Goal: Task Accomplishment & Management: Complete application form

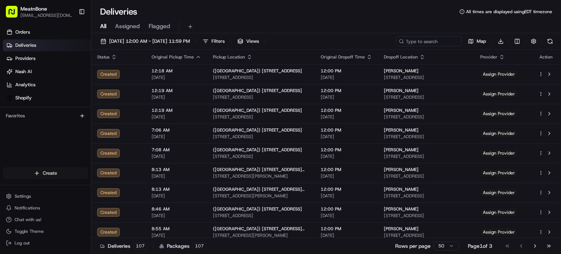
click at [51, 173] on html "MeatnBone orders@meatnbone.com Toggle Sidebar Orders Deliveries Providers Nash …" at bounding box center [280, 127] width 561 height 254
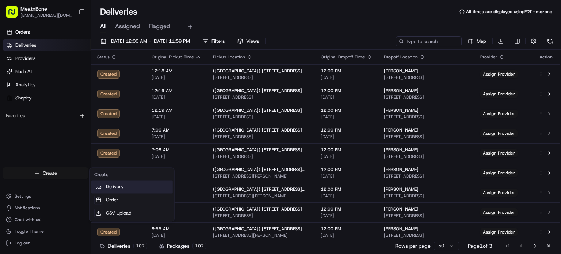
drag, startPoint x: 134, startPoint y: 191, endPoint x: 114, endPoint y: 186, distance: 19.9
click at [114, 186] on link "Delivery" at bounding box center [132, 186] width 82 height 13
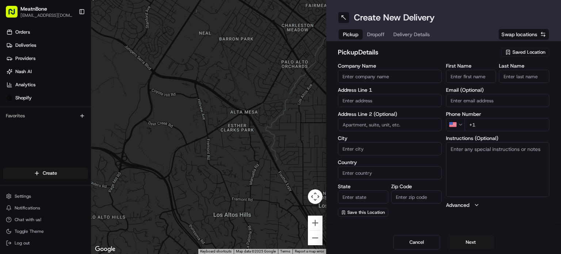
click at [533, 50] on span "Saved Location" at bounding box center [529, 52] width 33 height 7
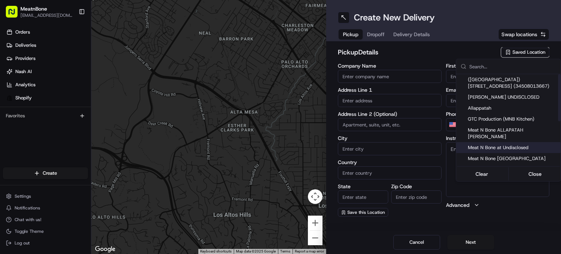
click at [510, 144] on span "Meat N Bone at Undisclosed" at bounding box center [513, 147] width 90 height 7
type input "Meat N Bone at Undisclosed"
type input "2207 Coral Wy"
type input "Coral Gables"
type input "US"
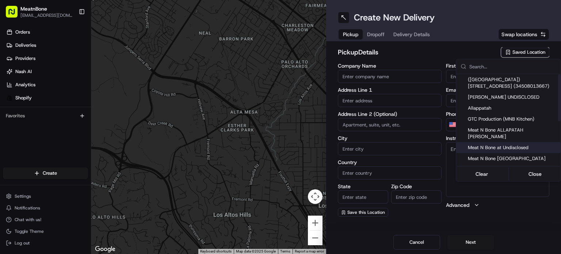
type input "FL"
type input "33145"
type input "Meat N"
type input "Bone"
type input "[PHONE_NUMBER]"
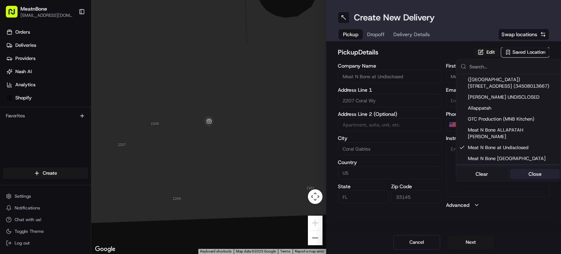
click at [540, 171] on button "Close" at bounding box center [536, 174] width 50 height 10
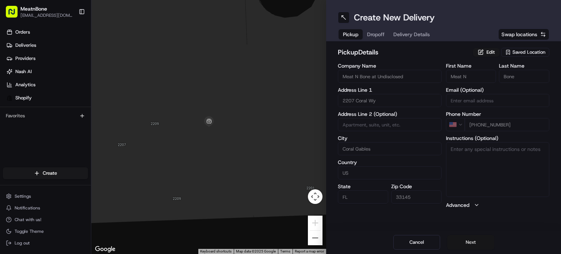
click at [469, 239] on button "Next" at bounding box center [471, 242] width 47 height 15
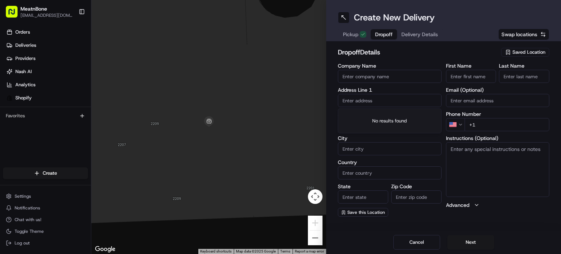
click at [361, 100] on input "text" at bounding box center [390, 100] width 104 height 13
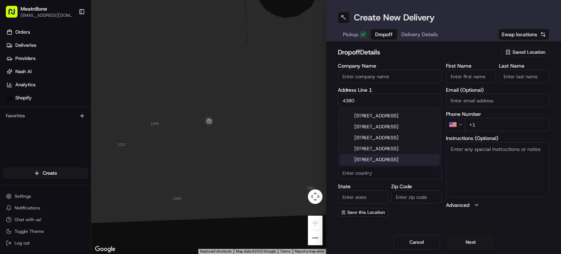
click at [399, 165] on div "4380 North Bay Road, Miami Beach, FL" at bounding box center [390, 159] width 100 height 11
type input "[STREET_ADDRESS]"
type input "Miami Beach"
type input "[GEOGRAPHIC_DATA]"
type input "FL"
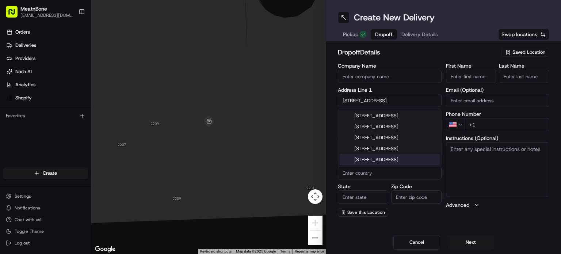
type input "33140"
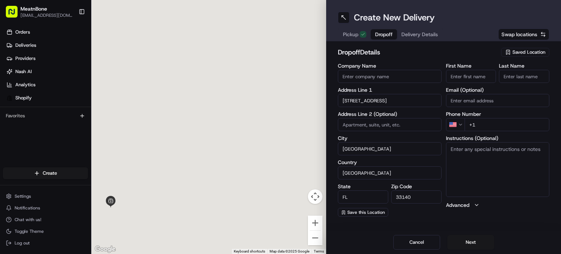
type input "4380 North Bay Road"
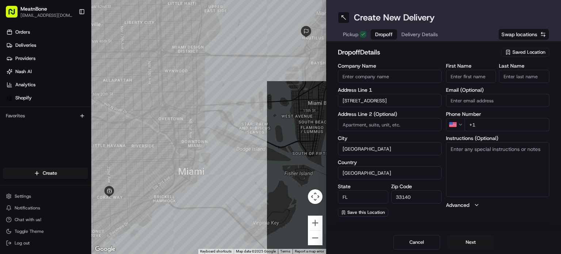
click at [466, 80] on input "First Name" at bounding box center [471, 76] width 50 height 13
type input "ARIELLA"
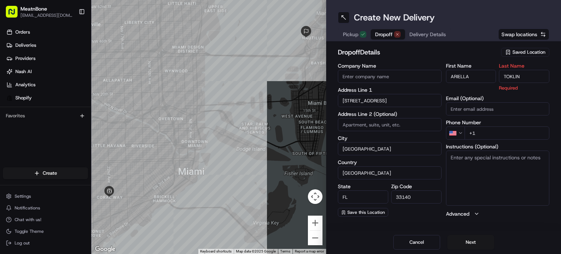
type input "TOKLIN"
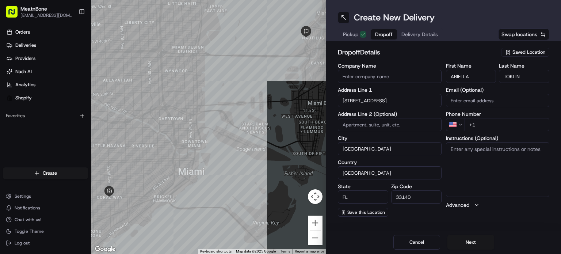
click at [478, 132] on div "First Name ARIELLA Last Name TOKLIN Email (Optional) Phone Number US +1 Instruc…" at bounding box center [498, 140] width 104 height 154
click at [483, 127] on input "+1" at bounding box center [507, 124] width 85 height 13
type input "+1 516 639 4834"
click at [471, 242] on button "Next" at bounding box center [471, 242] width 47 height 15
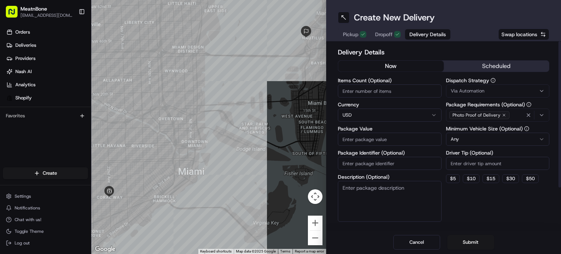
click at [367, 90] on input "Items Count (Optional)" at bounding box center [390, 90] width 104 height 13
type input "5"
click at [362, 140] on input "Package Value" at bounding box center [390, 139] width 104 height 13
type input "10.00"
click at [537, 137] on html "MeatnBone orders@meatnbone.com Toggle Sidebar Orders Deliveries Providers Nash …" at bounding box center [280, 127] width 561 height 254
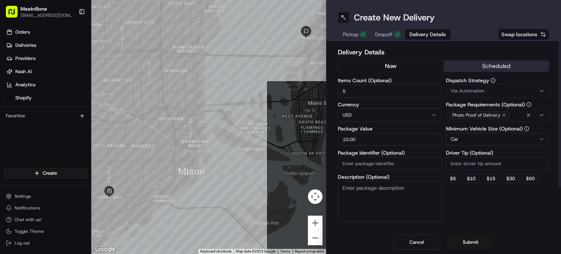
click at [374, 164] on input "Package Identifier (Optional)" at bounding box center [390, 163] width 104 height 13
type input "252136"
click at [472, 241] on button "Submit" at bounding box center [471, 242] width 47 height 15
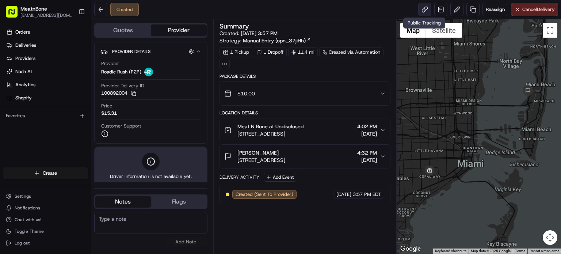
click at [425, 12] on link at bounding box center [425, 9] width 13 height 13
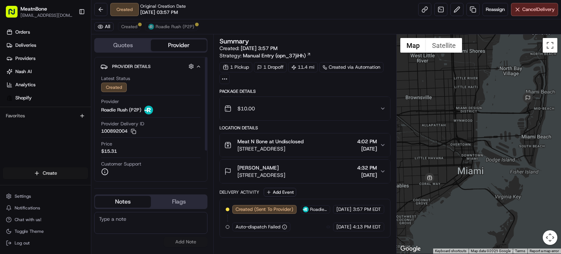
click at [63, 171] on html "MeatnBone orders@meatnbone.com Toggle Sidebar Orders Deliveries Providers Nash …" at bounding box center [280, 127] width 561 height 254
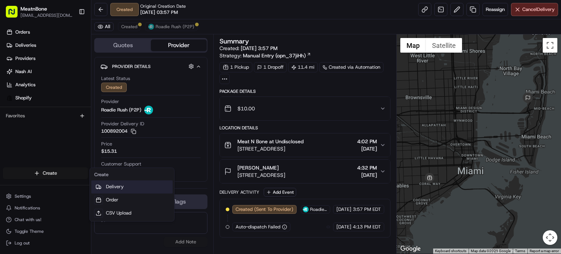
click at [121, 190] on link "Delivery" at bounding box center [132, 186] width 82 height 13
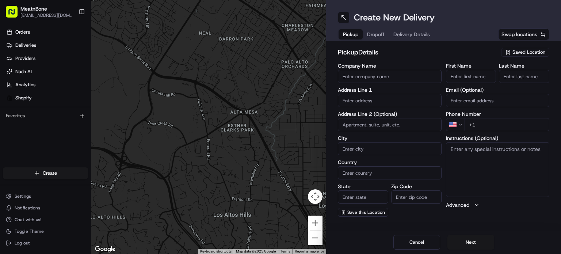
click at [512, 54] on div "Saved Location" at bounding box center [526, 52] width 48 height 9
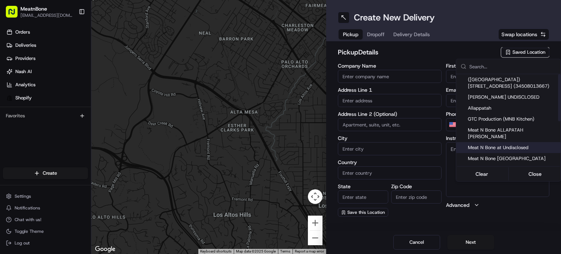
click at [503, 144] on span "Meat N Bone at Undisclosed" at bounding box center [513, 147] width 90 height 7
type input "Meat N Bone at Undisclosed"
type input "2207 Coral Wy"
type input "Coral Gables"
type input "US"
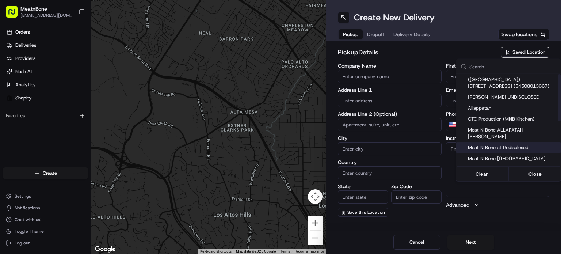
type input "FL"
type input "33145"
type input "Meat N"
type input "Bone"
type input "[PHONE_NUMBER]"
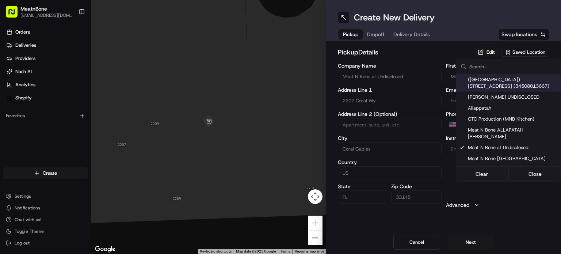
click at [378, 33] on html "MeatnBone [EMAIL_ADDRESS][DOMAIN_NAME] Toggle Sidebar Orders Deliveries Provide…" at bounding box center [280, 127] width 561 height 254
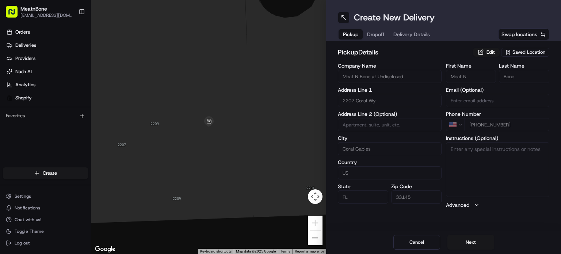
click at [378, 33] on span "Dropoff" at bounding box center [376, 34] width 18 height 7
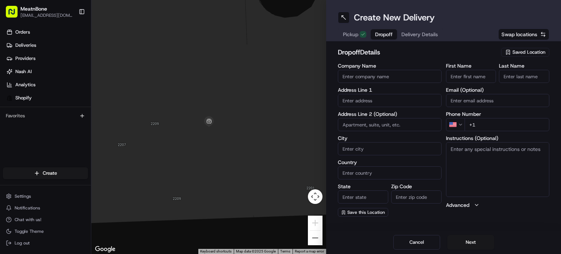
click at [373, 129] on input at bounding box center [390, 124] width 104 height 13
paste input "Joel McNabney 4181 El Prado Boulevard Miami FL 33133 United States (765) 621-23…"
drag, startPoint x: 379, startPoint y: 124, endPoint x: 321, endPoint y: 130, distance: 58.0
click at [321, 130] on div "← Move left → Move right ↑ Move up ↓ Move down + Zoom in - Zoom out Home Jump l…" at bounding box center [326, 127] width 470 height 254
type input "4181 El Prado Boulevard Miami FL 33133 United States (765) 621-2318"
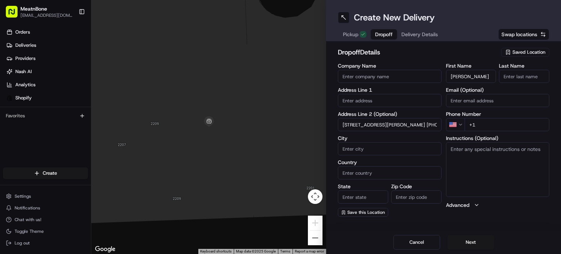
click at [458, 76] on input "[PERSON_NAME]" at bounding box center [471, 76] width 50 height 13
drag, startPoint x: 459, startPoint y: 75, endPoint x: 523, endPoint y: 84, distance: 65.0
click at [523, 84] on div "First Name Joel McNabney Last Name Email (Optional) Phone Number US +1 Instruct…" at bounding box center [498, 140] width 104 height 154
type input "Joel"
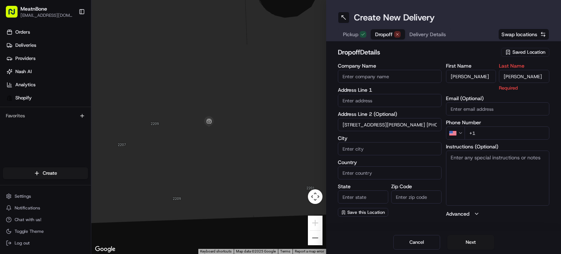
type input "McNabney"
click at [371, 127] on input "4181 El Prado Boulevard Miami FL 33133 United States (765) 621-2318" at bounding box center [390, 124] width 104 height 13
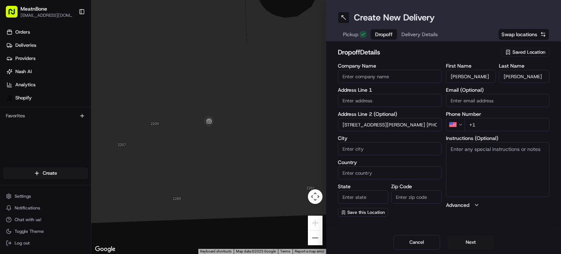
click at [399, 119] on input "4181 El Prado Boulevard Miami FL 33133 United States (765) 621-2318" at bounding box center [390, 124] width 104 height 13
click at [412, 126] on input "4181 El Prado Boulevard Miami FL 33133 United States (765) 621-2318" at bounding box center [390, 124] width 104 height 13
drag, startPoint x: 401, startPoint y: 126, endPoint x: 449, endPoint y: 117, distance: 49.5
click at [449, 117] on div "Company Name Address Line 1 Address Line 2 (Optional) 4181 El Prado Boulevard M…" at bounding box center [444, 140] width 212 height 154
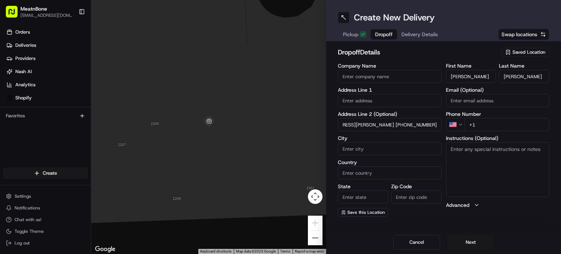
type input "4181 El Prado Boulevard Miami 0FL 33133 United States"
type input "+1 765 621 2318"
click at [415, 127] on input "4181 El Prado Boulevard Miami 0FL 33133 United States" at bounding box center [390, 124] width 104 height 13
click at [402, 122] on input "4181 El Prado Boulevard Miami FL 33133 United States" at bounding box center [390, 124] width 104 height 13
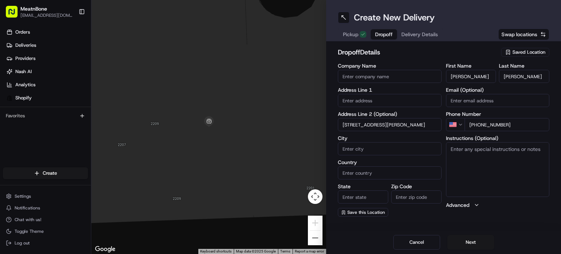
click at [418, 122] on input "4181 El Prado Boulevard Miami FL 33133 United States" at bounding box center [390, 124] width 104 height 13
drag, startPoint x: 425, startPoint y: 123, endPoint x: 468, endPoint y: 126, distance: 42.8
click at [468, 126] on div "Company Name Address Line 1 Address Line 2 (Optional) 4181 El Prado Boulevard M…" at bounding box center [444, 140] width 212 height 154
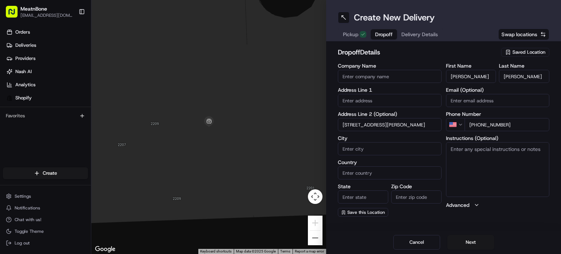
drag, startPoint x: 419, startPoint y: 125, endPoint x: 465, endPoint y: 126, distance: 46.1
click at [465, 126] on div "Company Name Address Line 1 Address Line 2 (Optional) 4181 El Prado Boulevard M…" at bounding box center [444, 140] width 212 height 154
click at [354, 126] on input "4181 El Prado Boulevard Miami" at bounding box center [390, 124] width 104 height 13
click at [423, 130] on input "4181 El Prado Boulevard Miami" at bounding box center [390, 124] width 104 height 13
click at [395, 121] on input "4181 El Prado Boulevard Miami" at bounding box center [390, 124] width 104 height 13
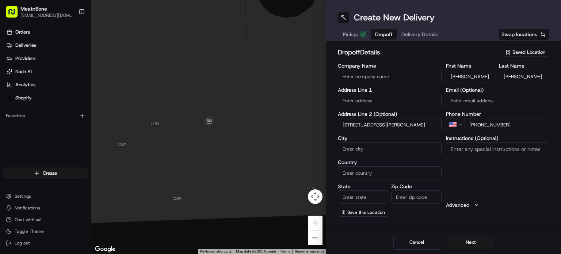
click at [349, 122] on input "4181 El Prado Boulevard Miami" at bounding box center [390, 124] width 104 height 13
click at [357, 124] on input "4181 El Prado Boulevard Miami" at bounding box center [390, 124] width 104 height 13
type input "4181 el Prado Boulevard Miami"
click at [411, 126] on input "4181 el Prado Boulevard Miami" at bounding box center [390, 124] width 104 height 13
click at [394, 124] on input "4181 el Prado Boulevard Miami" at bounding box center [390, 124] width 104 height 13
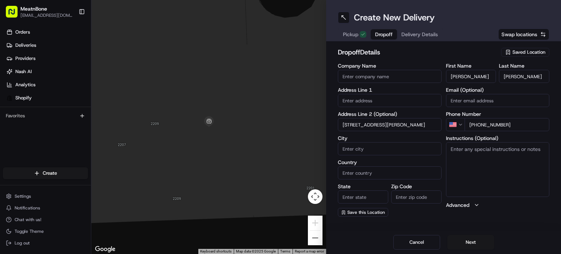
drag, startPoint x: 417, startPoint y: 124, endPoint x: 315, endPoint y: 131, distance: 101.5
click at [315, 131] on div "← Move left → Move right ↑ Move up ↓ Move down + Zoom in - Zoom out Home Jump l…" at bounding box center [326, 127] width 470 height 254
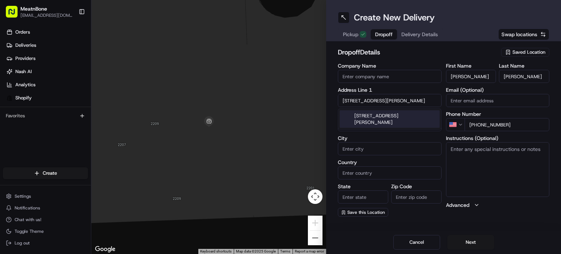
click at [382, 117] on div "4181 El Prado Boulevard, Miami, FL" at bounding box center [390, 119] width 100 height 18
type input "[STREET_ADDRESS][PERSON_NAME]"
type input "[GEOGRAPHIC_DATA]"
type input "FL"
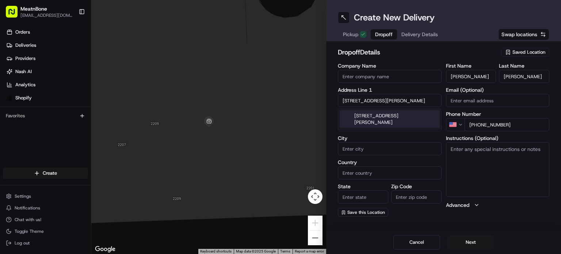
type input "33133"
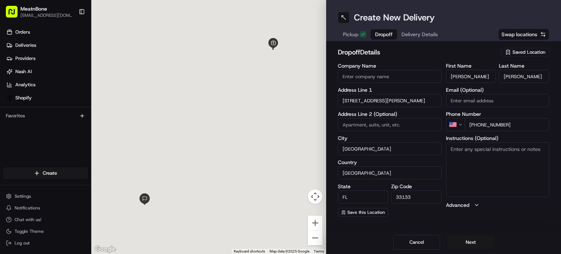
type input "4181 El Prado Boulevard"
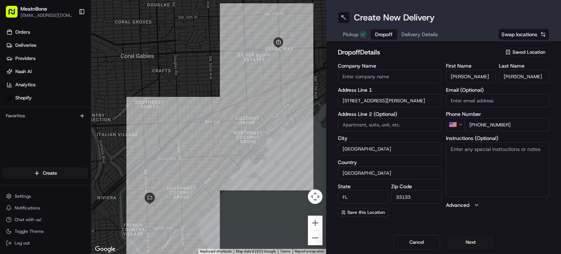
click at [471, 150] on textarea "Instructions (Optional)" at bounding box center [498, 169] width 104 height 55
type textarea "call customer upon arrival"
click at [422, 38] on span "Delivery Details" at bounding box center [420, 34] width 37 height 7
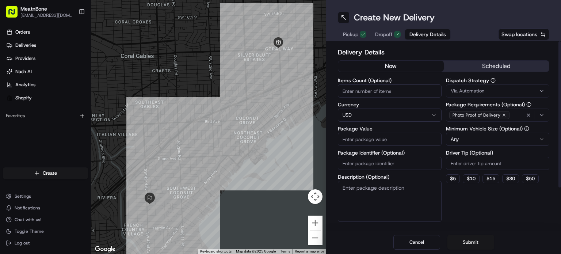
click at [380, 90] on input "Items Count (Optional)" at bounding box center [390, 90] width 104 height 13
type input "1"
click at [373, 133] on input "Package Value" at bounding box center [390, 139] width 104 height 13
type input "150.00"
click at [397, 162] on input "Package Identifier (Optional)" at bounding box center [390, 163] width 104 height 13
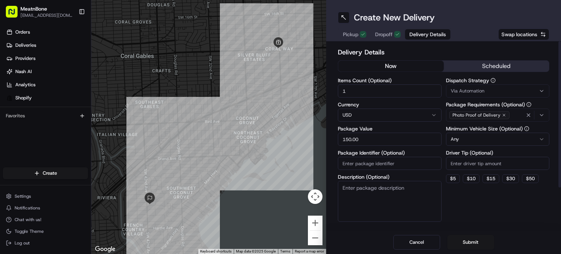
paste input "252438"
click at [397, 162] on input "252438" at bounding box center [390, 163] width 104 height 13
type input "252438"
click at [461, 132] on div "Minimum Vehicle Size (Optional) Any" at bounding box center [498, 136] width 104 height 20
click at [468, 141] on html "MeatnBone orders@meatnbone.com Toggle Sidebar Orders Deliveries Providers Nash …" at bounding box center [280, 127] width 561 height 254
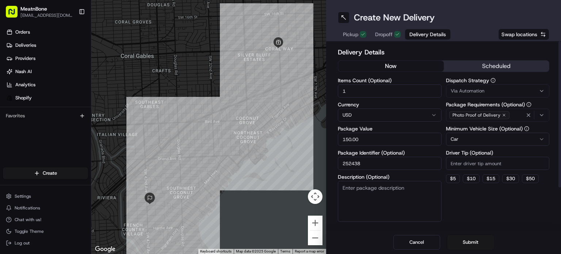
click at [399, 203] on textarea "Description (Optional)" at bounding box center [390, 201] width 104 height 41
type textarea "keep cold"
click at [475, 243] on button "Submit" at bounding box center [471, 242] width 47 height 15
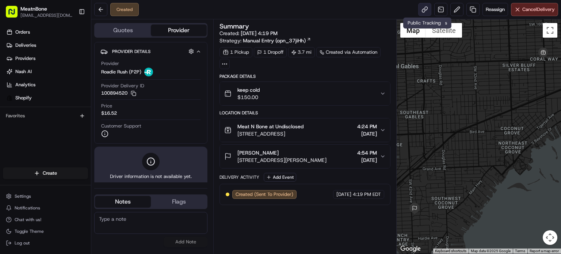
click at [424, 13] on link at bounding box center [425, 9] width 13 height 13
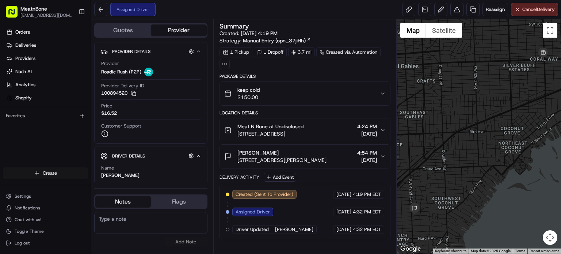
click at [61, 172] on html "MeatnBone orders@meatnbone.com Toggle Sidebar Orders Deliveries Providers Nash …" at bounding box center [280, 127] width 561 height 254
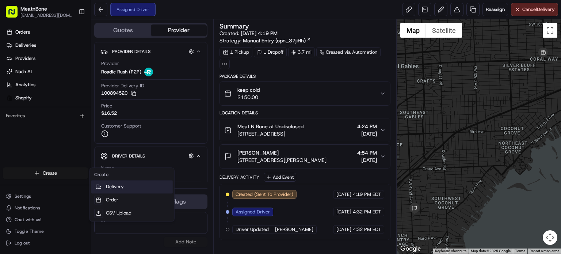
click at [139, 190] on link "Delivery" at bounding box center [132, 186] width 82 height 13
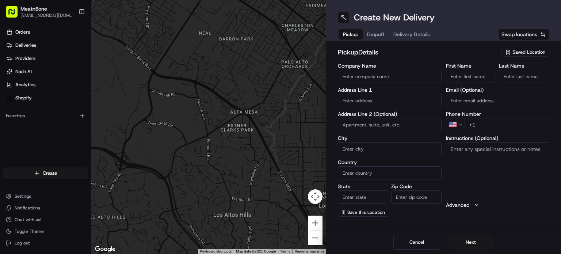
click at [513, 52] on span "Saved Location" at bounding box center [529, 52] width 33 height 7
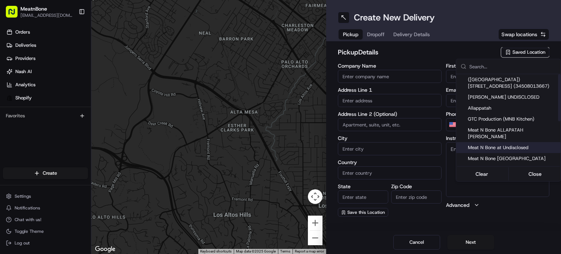
click at [528, 144] on span "Meat N Bone at Undisclosed" at bounding box center [513, 147] width 90 height 7
type input "Meat N Bone at Undisclosed"
type input "2207 Coral Wy"
type input "Coral Gables"
type input "US"
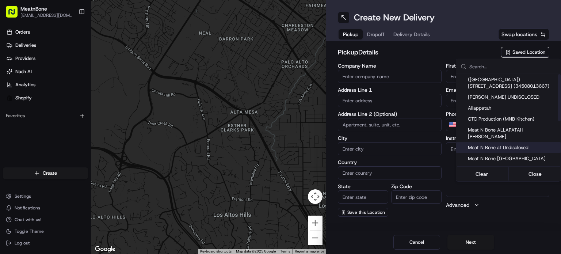
type input "FL"
type input "33145"
type input "Meat N"
type input "Bone"
type input "[PHONE_NUMBER]"
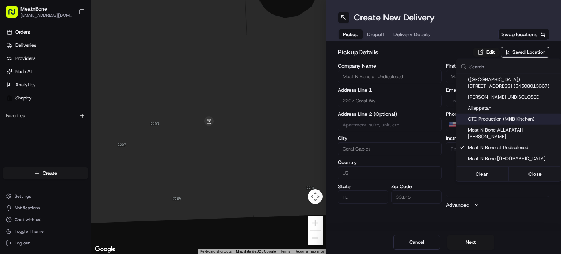
click at [419, 53] on html "MeatnBone [EMAIL_ADDRESS][DOMAIN_NAME] Toggle Sidebar Orders Deliveries Provide…" at bounding box center [280, 127] width 561 height 254
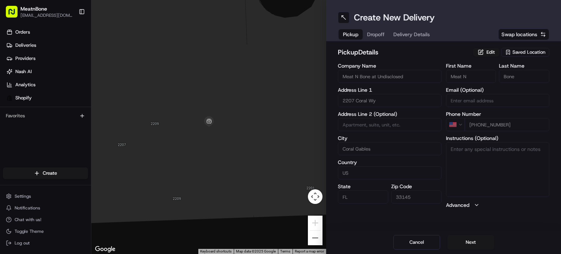
click at [378, 33] on span "Dropoff" at bounding box center [376, 34] width 18 height 7
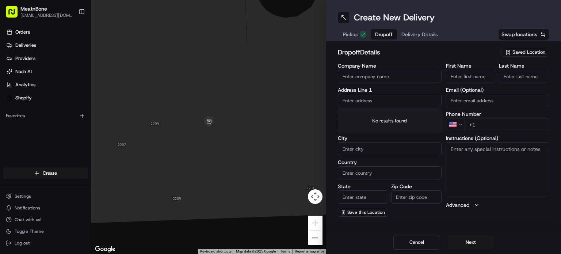
click at [374, 103] on input "text" at bounding box center [390, 100] width 104 height 13
paste input "https://tracking.usenash.com/pkg_emU5Bfa53EUzfs5YdEZMAC"
type input "h"
click at [383, 106] on input "text" at bounding box center [390, 100] width 104 height 13
paste input "Richard Gallion 851 Northeast 1st Avenue 2811 Miami FL 33132 United States (248…"
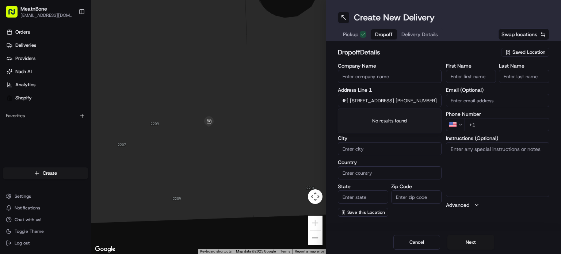
scroll to position [0, 119]
drag, startPoint x: 398, startPoint y: 99, endPoint x: 450, endPoint y: 101, distance: 51.6
click at [450, 101] on div "Company Name Address Line 1 Richard Gallion 851 Northeast 1st Avenue 2811 Miami…" at bounding box center [444, 140] width 212 height 154
type input "Richard Gallion 851 Northeast 1st Avenue 2811 Miami FL 33132 United States"
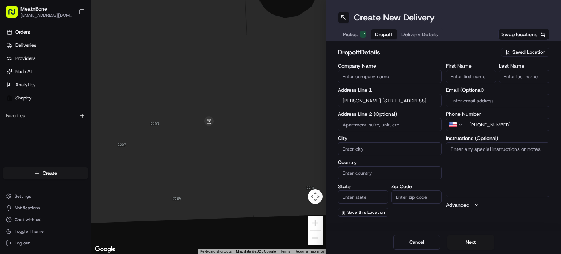
type input "+1 248 234 0502"
drag, startPoint x: 374, startPoint y: 99, endPoint x: 330, endPoint y: 105, distance: 44.6
click at [330, 105] on div "dropoff Details Saved Location Company Name Address Line 1 Richard Gallion 851 …" at bounding box center [443, 131] width 235 height 181
type input "851 Northeast 1st Avenue 2811 Miami FL 33132 United States"
click at [472, 78] on input "[PERSON_NAME]" at bounding box center [471, 76] width 50 height 13
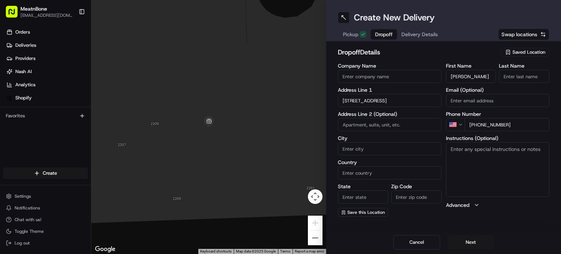
drag, startPoint x: 468, startPoint y: 77, endPoint x: 512, endPoint y: 80, distance: 44.7
click at [512, 80] on div "First Name Richard Gallion Last Name" at bounding box center [498, 73] width 104 height 20
type input "Richard"
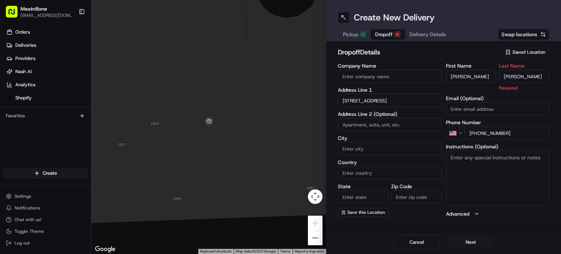
type input "Gallion"
click at [370, 101] on input "851 Northeast 1st Avenue 2811 Miami FL 33132 United States" at bounding box center [390, 100] width 104 height 13
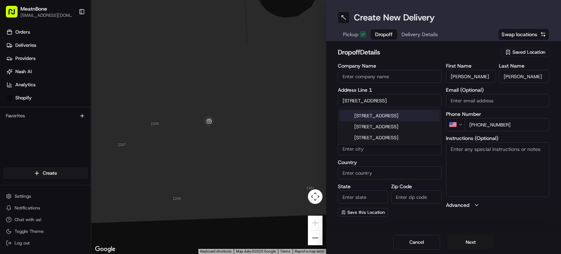
click at [415, 121] on div "851 Northeast 1st Avenue #2811, Miami, FL 33132, United States" at bounding box center [390, 115] width 100 height 11
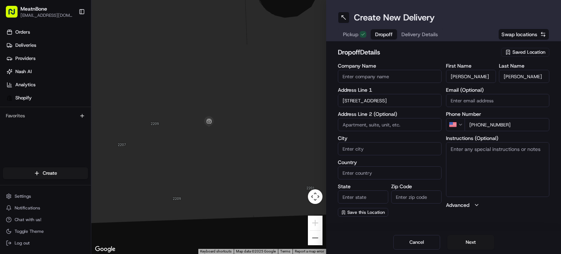
type input "[STREET_ADDRESS]"
type input "2811"
type input "[GEOGRAPHIC_DATA]"
type input "FL"
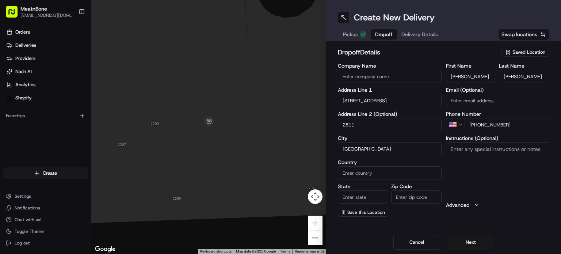
type input "33130"
type input "851 Northeast 1st Avenue"
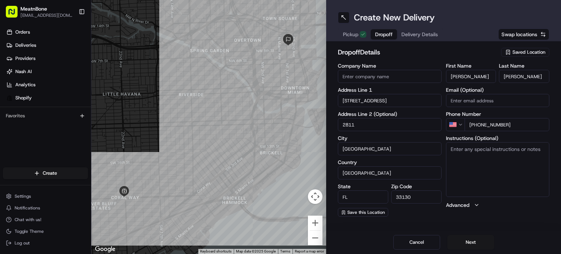
click at [487, 160] on textarea "Instructions (Optional)" at bounding box center [498, 169] width 104 height 55
type textarea "c"
type textarea "CALL CUSTOMER UPON ARRIVAL"
click at [477, 240] on button "Next" at bounding box center [471, 242] width 47 height 15
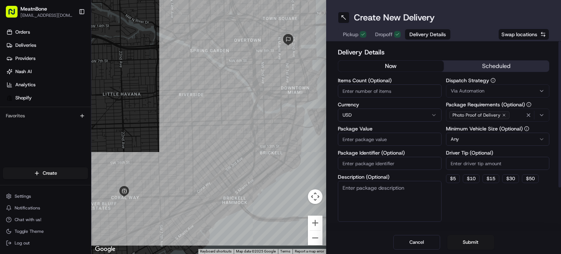
click at [367, 98] on div "Items Count (Optional) Currency USD Package Value Package Identifier (Optional)…" at bounding box center [390, 150] width 104 height 144
click at [364, 93] on input "Items Count (Optional)" at bounding box center [390, 90] width 104 height 13
type input "8"
type input "9"
click at [372, 136] on input "Package Value" at bounding box center [390, 139] width 104 height 13
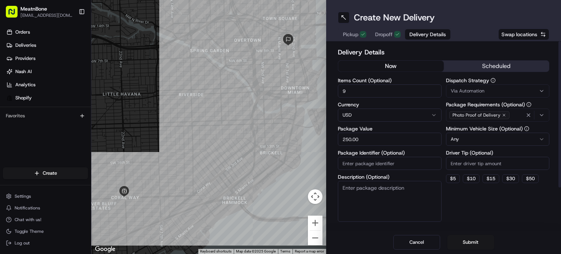
type input "250.00"
click at [357, 167] on input "Package Identifier (Optional)" at bounding box center [390, 163] width 104 height 13
paste input "252388"
type input "252388"
click at [512, 136] on html "MeatnBone orders@meatnbone.com Toggle Sidebar Orders Deliveries Providers Nash …" at bounding box center [280, 127] width 561 height 254
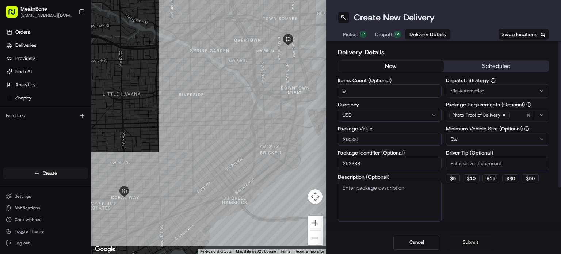
click at [471, 237] on button "Submit" at bounding box center [471, 242] width 47 height 15
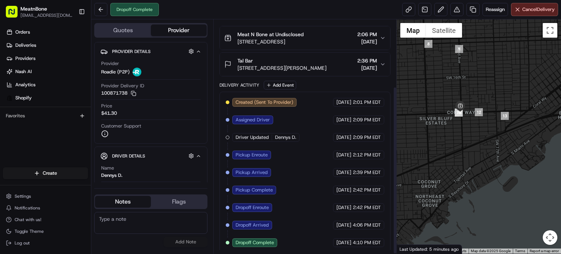
scroll to position [93, 0]
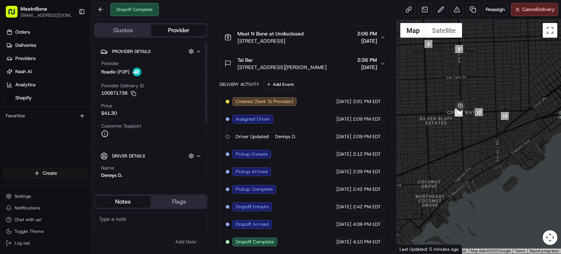
click at [55, 179] on html "MeatnBone [EMAIL_ADDRESS][DOMAIN_NAME] Toggle Sidebar Orders Deliveries Provide…" at bounding box center [280, 127] width 561 height 254
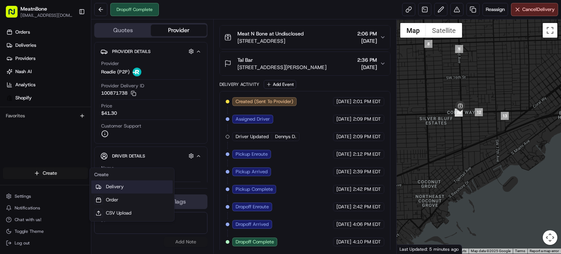
click at [114, 185] on link "Delivery" at bounding box center [132, 186] width 82 height 13
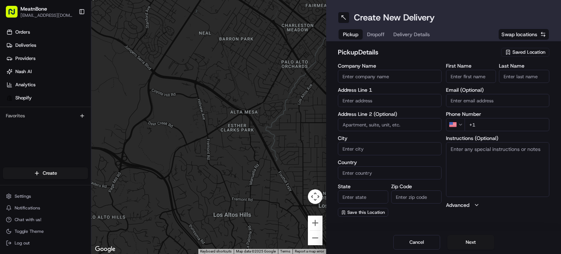
click at [515, 49] on span "Saved Location" at bounding box center [529, 52] width 33 height 7
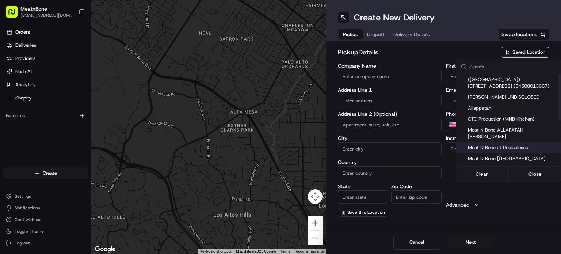
click at [507, 144] on span "Meat N Bone at Undisclosed" at bounding box center [513, 147] width 90 height 7
type input "Meat N Bone at Undisclosed"
type input "2207 Coral Wy"
type input "Coral Gables"
type input "US"
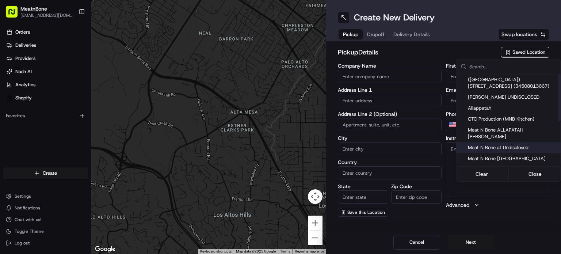
type input "FL"
type input "33145"
type input "Meat N"
type input "Bone"
type input "[PHONE_NUMBER]"
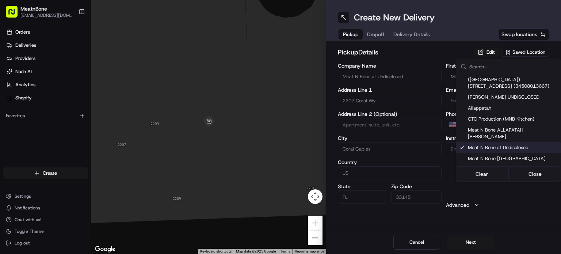
click at [378, 40] on html "MeatnBone [EMAIL_ADDRESS][DOMAIN_NAME] Toggle Sidebar Orders Deliveries Provide…" at bounding box center [280, 127] width 561 height 254
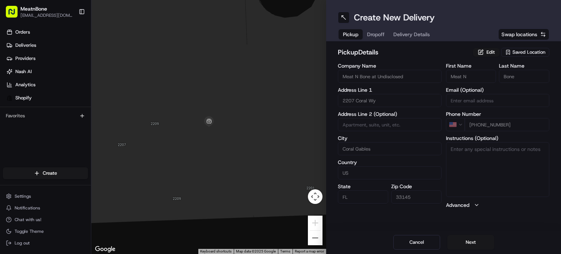
click at [366, 37] on div "Pickup Dropoff Delivery Details" at bounding box center [386, 34] width 97 height 13
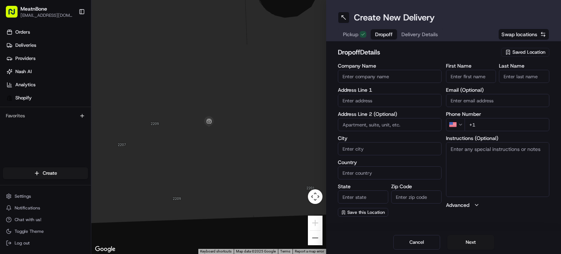
click at [360, 106] on input "text" at bounding box center [390, 100] width 104 height 13
paste input "[PERSON_NAME] [STREET_ADDRESS] [PHONE_NUMBER]"
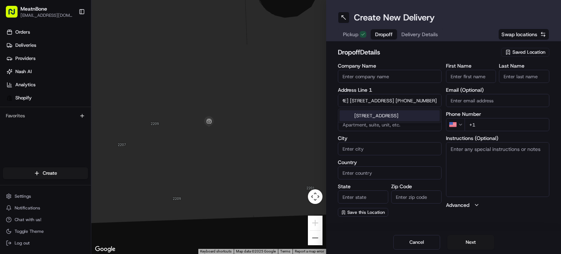
drag, startPoint x: 396, startPoint y: 100, endPoint x: 459, endPoint y: 103, distance: 63.3
click at [459, 103] on div "Company Name Address Line 1 [PERSON_NAME] [STREET_ADDRESS] [PHONE_NUMBER] Addre…" at bounding box center [444, 140] width 212 height 154
type input "[PERSON_NAME] [STREET_ADDRESS]"
type input "[PHONE_NUMBER]"
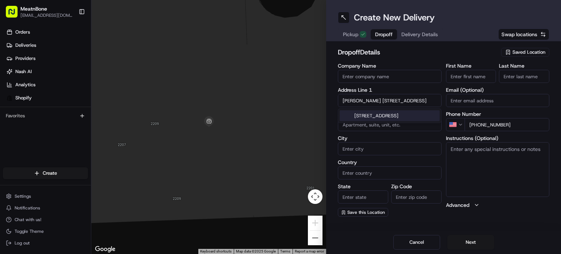
click at [400, 105] on input "[PERSON_NAME] [STREET_ADDRESS]" at bounding box center [390, 100] width 104 height 13
click at [409, 117] on div "[STREET_ADDRESS]" at bounding box center [390, 115] width 100 height 11
type input "[STREET_ADDRESS]"
type input "[GEOGRAPHIC_DATA]"
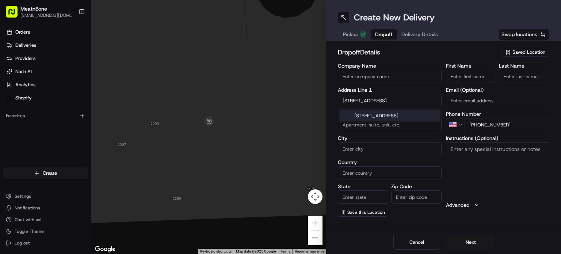
type input "FL"
type input "33138"
type input "[STREET_ADDRESS]"
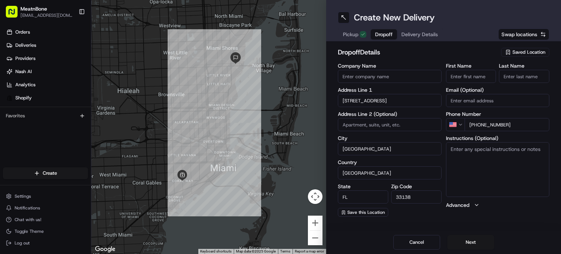
click at [493, 164] on textarea "Instructions (Optional)" at bounding box center [498, 169] width 104 height 55
type textarea "call customer upon arrival"
click at [475, 74] on input "First Name" at bounding box center [471, 76] width 50 height 13
type input "[PERSON_NAME]"
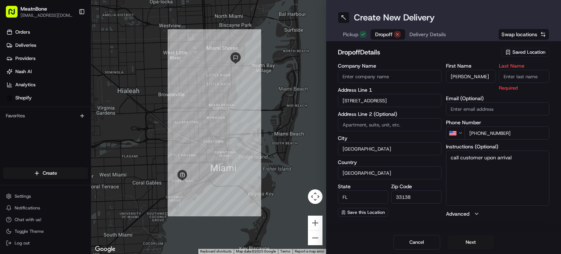
drag, startPoint x: 522, startPoint y: 77, endPoint x: 520, endPoint y: 73, distance: 5.1
click at [520, 74] on input "Last Name" at bounding box center [524, 76] width 50 height 13
type input "[PERSON_NAME]"
click at [419, 47] on h2 "dropoff Details" at bounding box center [417, 52] width 159 height 10
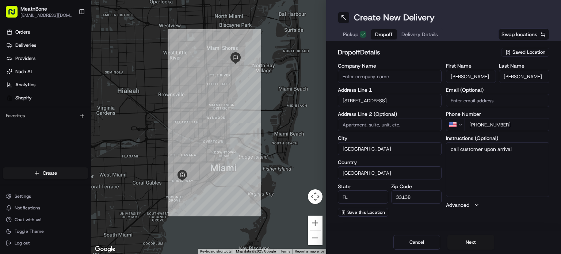
drag, startPoint x: 511, startPoint y: 182, endPoint x: 485, endPoint y: 134, distance: 55.3
click at [511, 182] on textarea "call customer upon arrival" at bounding box center [498, 169] width 104 height 55
click at [415, 31] on span "Delivery Details" at bounding box center [420, 34] width 37 height 7
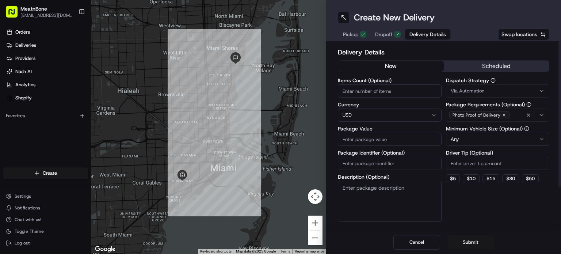
click at [367, 91] on input "Items Count (Optional)" at bounding box center [390, 90] width 104 height 13
type input "9"
click at [373, 133] on input "Package Value" at bounding box center [390, 139] width 104 height 13
type input "142.00"
drag, startPoint x: 401, startPoint y: 161, endPoint x: 395, endPoint y: 164, distance: 6.9
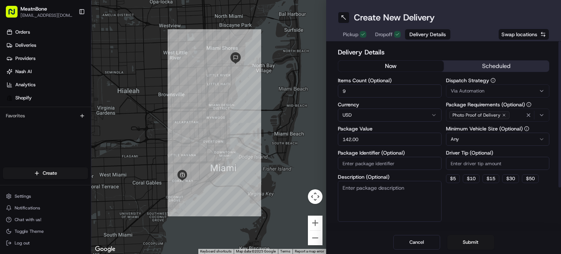
click at [397, 163] on input "Package Identifier (Optional)" at bounding box center [390, 163] width 104 height 13
paste input "252468"
type input "252468"
click at [380, 193] on textarea "Description (Optional)" at bounding box center [390, 201] width 104 height 41
click at [503, 218] on div "Dispatch Strategy Via Automation Package Requirements (Optional) Photo Proof of…" at bounding box center [498, 150] width 104 height 144
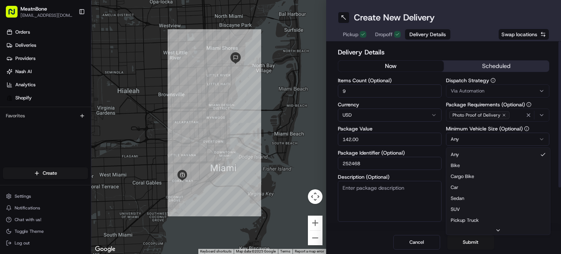
click at [472, 141] on html "MeatnBone [EMAIL_ADDRESS][DOMAIN_NAME] Toggle Sidebar Orders Deliveries Provide…" at bounding box center [280, 127] width 561 height 254
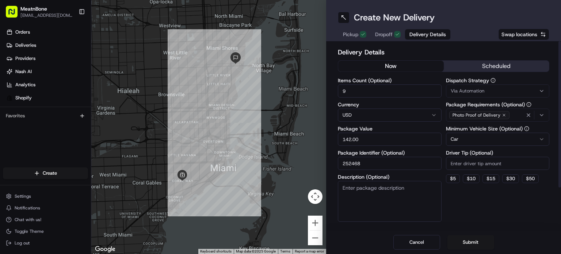
click at [518, 218] on div "Dispatch Strategy Via Automation Package Requirements (Optional) Photo Proof of…" at bounding box center [498, 150] width 104 height 144
click at [471, 238] on button "Submit" at bounding box center [471, 242] width 47 height 15
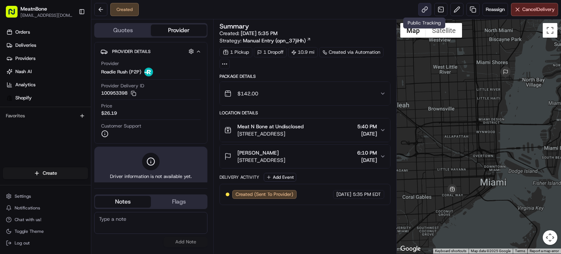
click at [420, 13] on link at bounding box center [425, 9] width 13 height 13
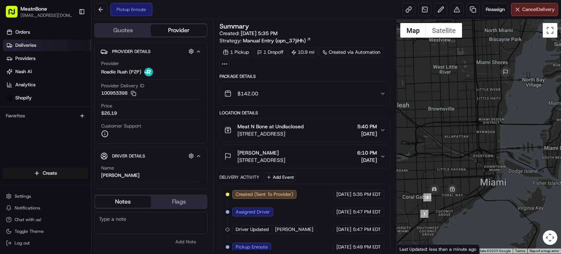
drag, startPoint x: 43, startPoint y: 47, endPoint x: 49, endPoint y: 48, distance: 6.3
click at [43, 47] on link "Deliveries" at bounding box center [47, 45] width 88 height 12
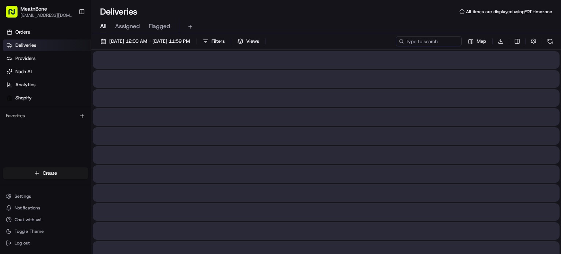
click at [121, 22] on span "Assigned" at bounding box center [127, 26] width 25 height 9
click at [122, 23] on span "Assigned" at bounding box center [127, 26] width 25 height 9
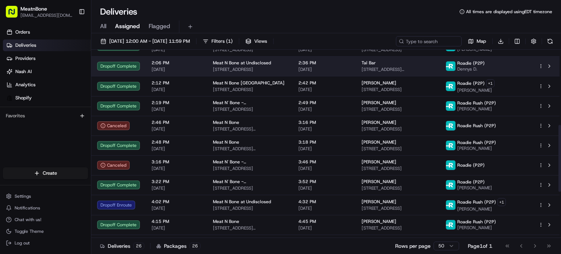
scroll to position [219, 0]
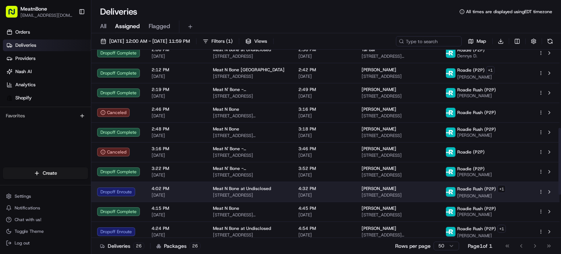
click at [283, 199] on td "Meat N Bone at Undisclosed [STREET_ADDRESS]" at bounding box center [250, 192] width 86 height 20
click at [410, 196] on span "[STREET_ADDRESS]" at bounding box center [398, 195] width 73 height 6
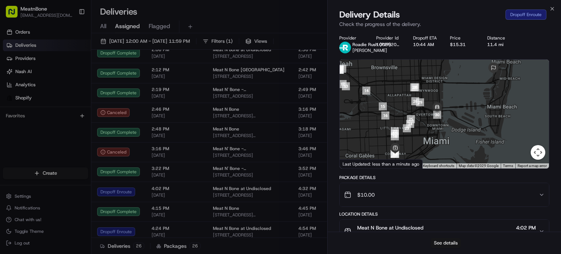
click at [454, 242] on button "See details" at bounding box center [446, 243] width 30 height 10
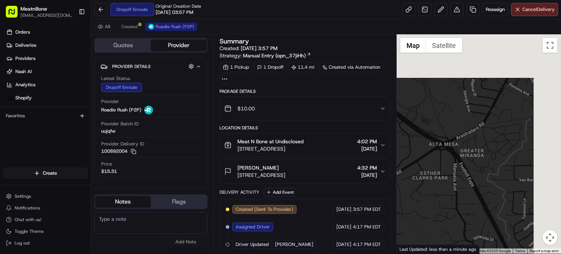
drag, startPoint x: 517, startPoint y: 205, endPoint x: 473, endPoint y: 223, distance: 47.3
click at [470, 238] on div at bounding box center [479, 143] width 164 height 219
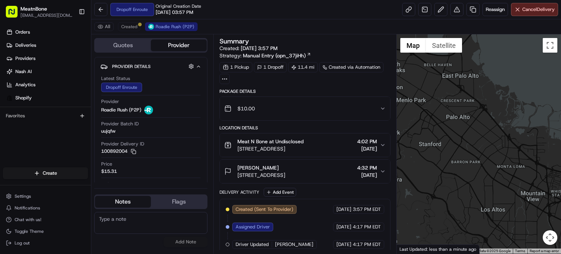
drag, startPoint x: 474, startPoint y: 221, endPoint x: 432, endPoint y: 128, distance: 101.6
click at [439, 115] on div at bounding box center [479, 143] width 164 height 219
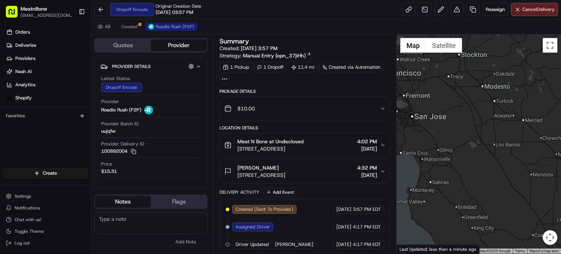
drag, startPoint x: 453, startPoint y: 180, endPoint x: 445, endPoint y: 128, distance: 52.9
click at [391, 118] on div "Quotes Provider Provider Details Hidden ( 1 ) Latest Status Dropoff Enroute Pro…" at bounding box center [326, 143] width 470 height 219
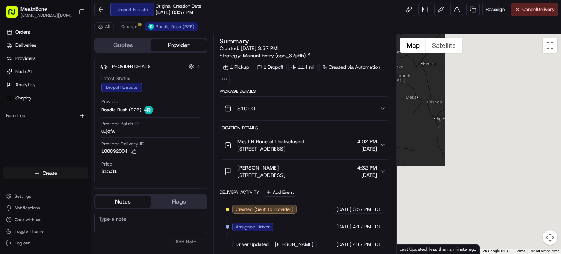
drag, startPoint x: 553, startPoint y: 145, endPoint x: 404, endPoint y: 145, distance: 148.4
click at [321, 126] on div "Quotes Provider Provider Details Hidden ( 1 ) Latest Status Dropoff Enroute Pro…" at bounding box center [326, 143] width 470 height 219
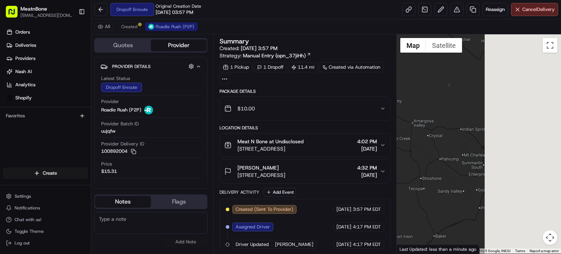
drag, startPoint x: 474, startPoint y: 141, endPoint x: 427, endPoint y: 98, distance: 64.4
click at [426, 98] on div at bounding box center [479, 143] width 164 height 219
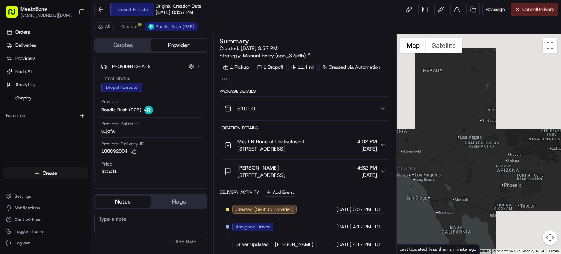
drag, startPoint x: 493, startPoint y: 150, endPoint x: 436, endPoint y: 152, distance: 56.7
click at [362, 137] on div "Quotes Provider Provider Details Hidden ( 1 ) Latest Status Dropoff Enroute Pro…" at bounding box center [326, 143] width 470 height 219
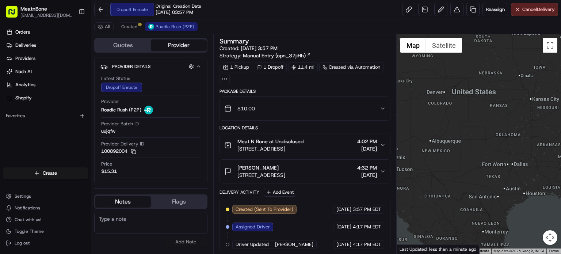
drag, startPoint x: 475, startPoint y: 169, endPoint x: 373, endPoint y: 137, distance: 107.3
click at [373, 137] on div "Quotes Provider Provider Details Hidden ( 1 ) Latest Status Dropoff Enroute Pro…" at bounding box center [326, 143] width 470 height 219
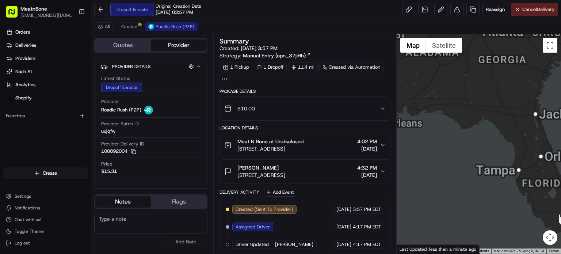
drag, startPoint x: 512, startPoint y: 178, endPoint x: 497, endPoint y: 159, distance: 24.2
click at [366, 88] on div "Quotes Provider Provider Details Hidden ( 1 ) Latest Status Dropoff Enroute Pro…" at bounding box center [326, 143] width 470 height 219
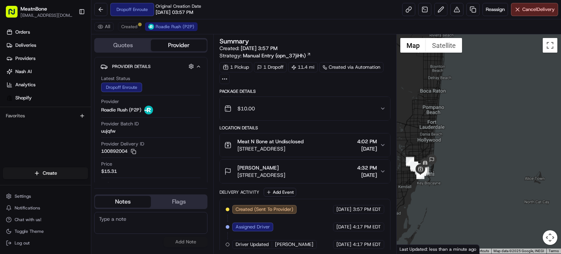
drag, startPoint x: 458, startPoint y: 161, endPoint x: 525, endPoint y: 204, distance: 79.8
click at [525, 204] on div at bounding box center [479, 143] width 164 height 219
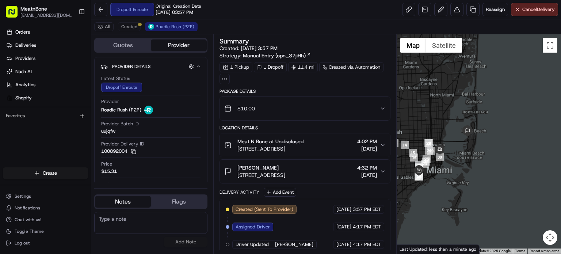
drag, startPoint x: 449, startPoint y: 181, endPoint x: 535, endPoint y: 194, distance: 87.3
click at [535, 194] on div at bounding box center [479, 143] width 164 height 219
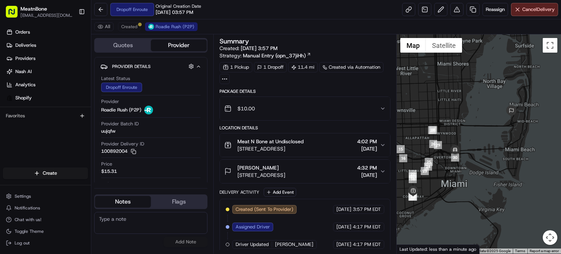
drag, startPoint x: 455, startPoint y: 165, endPoint x: 455, endPoint y: 188, distance: 23.0
click at [456, 190] on div at bounding box center [479, 143] width 164 height 219
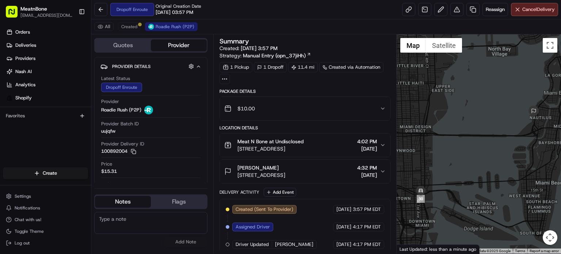
drag, startPoint x: 476, startPoint y: 168, endPoint x: 434, endPoint y: 246, distance: 88.6
click at [435, 246] on div "← Move left → Move right ↑ Move up ↓ Move down + Zoom in - Zoom out Home Jump l…" at bounding box center [479, 143] width 164 height 219
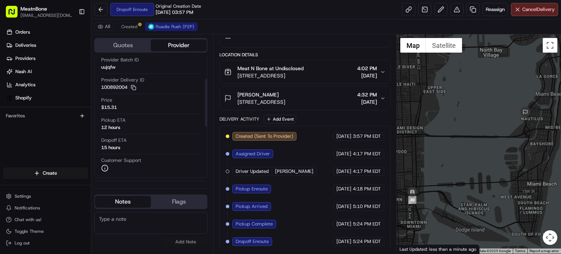
scroll to position [57, 0]
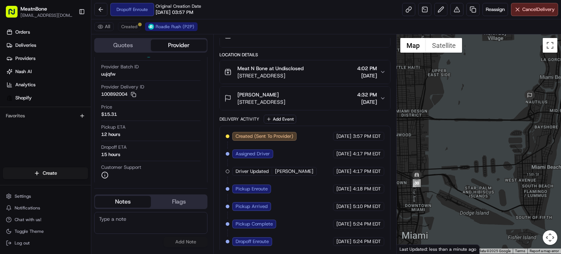
drag, startPoint x: 459, startPoint y: 143, endPoint x: 461, endPoint y: 149, distance: 6.1
click at [461, 149] on div at bounding box center [479, 143] width 164 height 219
